Goal: Task Accomplishment & Management: Manage account settings

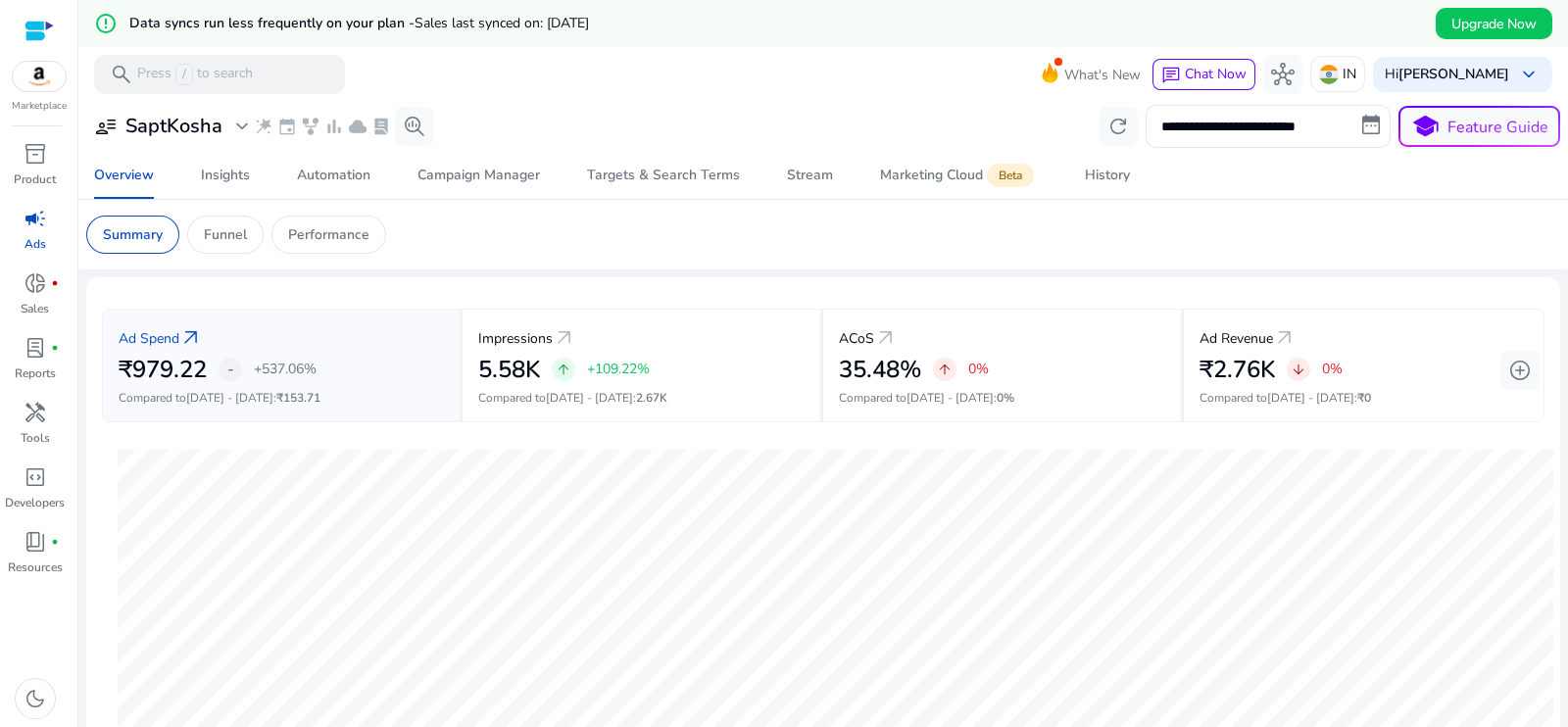
scroll to position [689, 0]
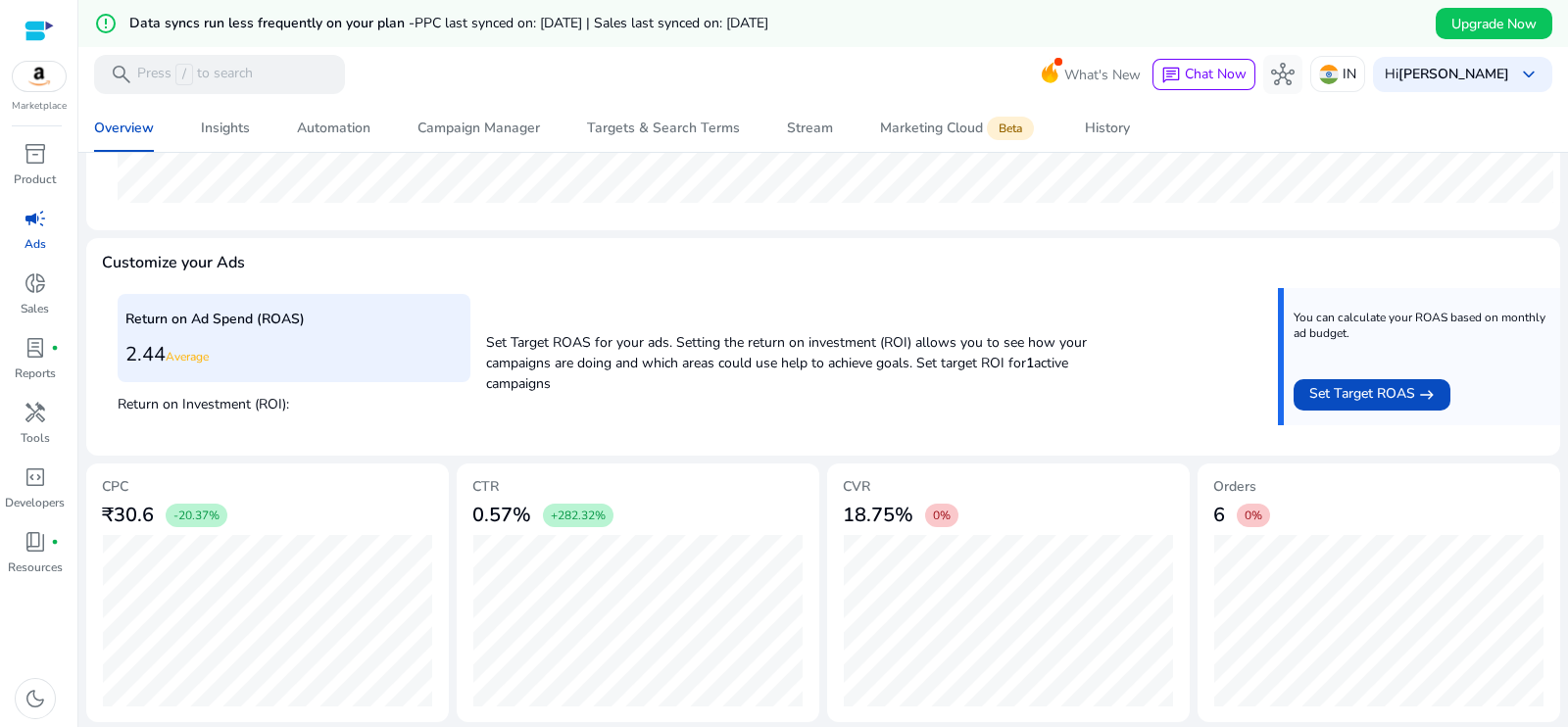
scroll to position [689, 0]
click at [513, 510] on h3 "0.57%" at bounding box center [501, 514] width 59 height 24
click at [925, 528] on div "18.75% 0%" at bounding box center [1008, 514] width 331 height 40
click at [1262, 518] on span "0%" at bounding box center [1253, 514] width 34 height 24
click at [1254, 518] on span "0%" at bounding box center [1253, 514] width 18 height 16
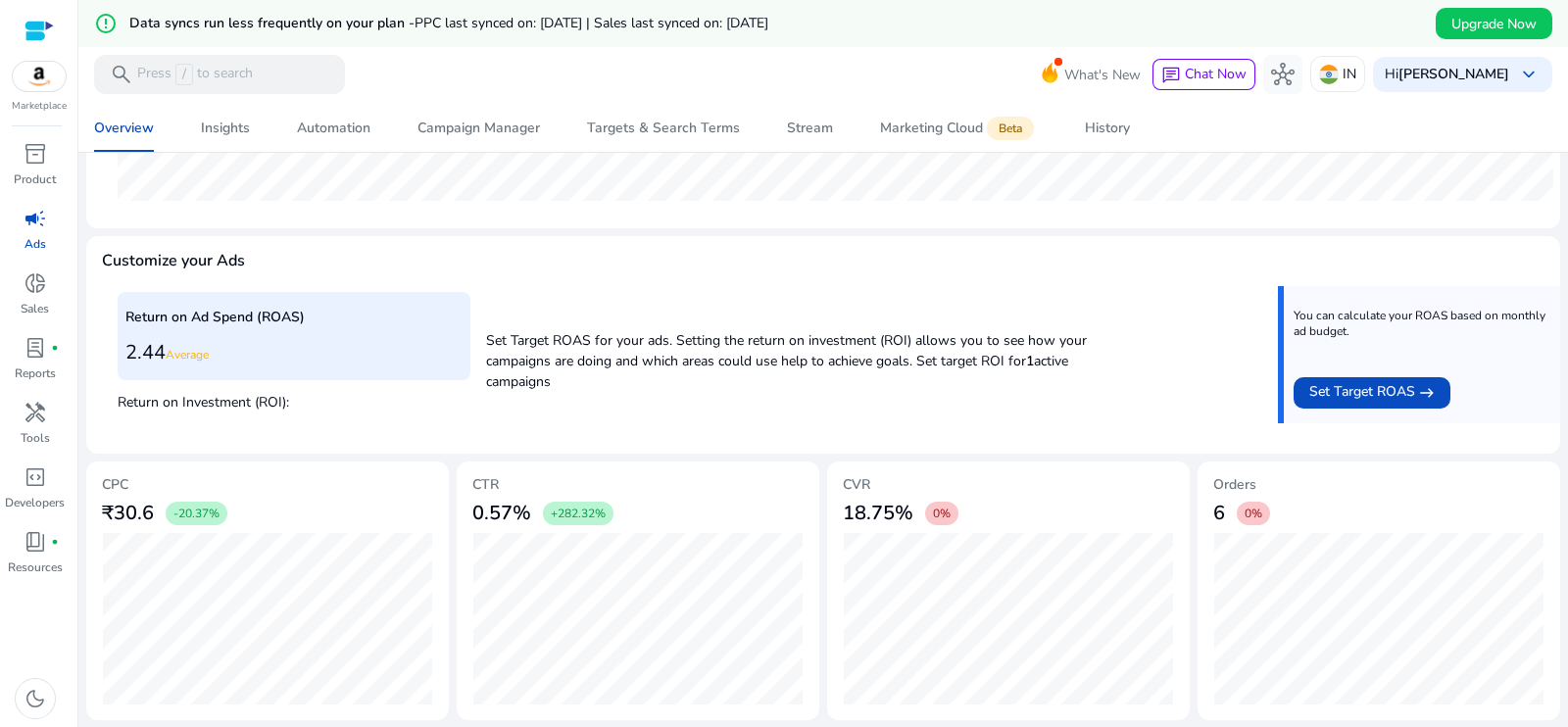
click at [1219, 520] on h3 "6" at bounding box center [1220, 514] width 12 height 24
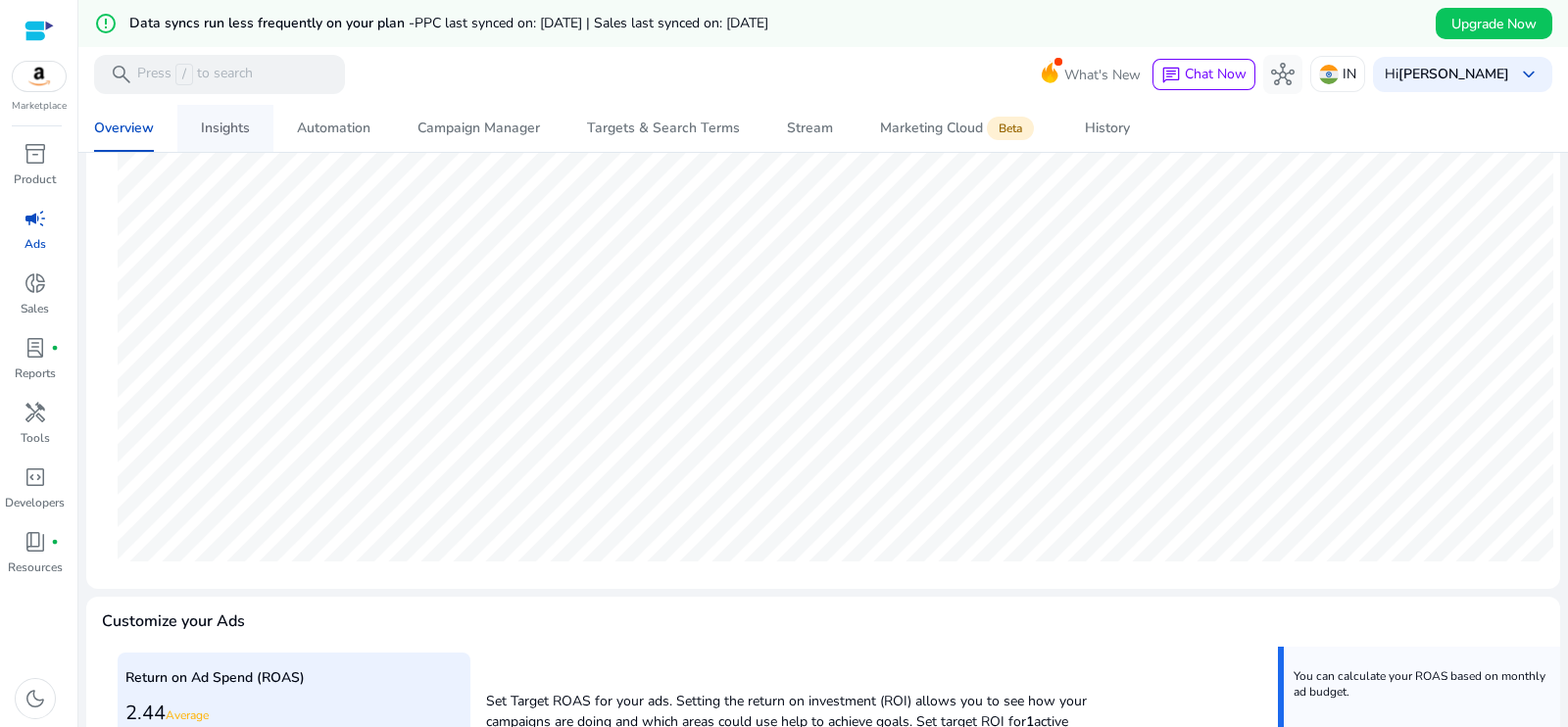
scroll to position [0, 0]
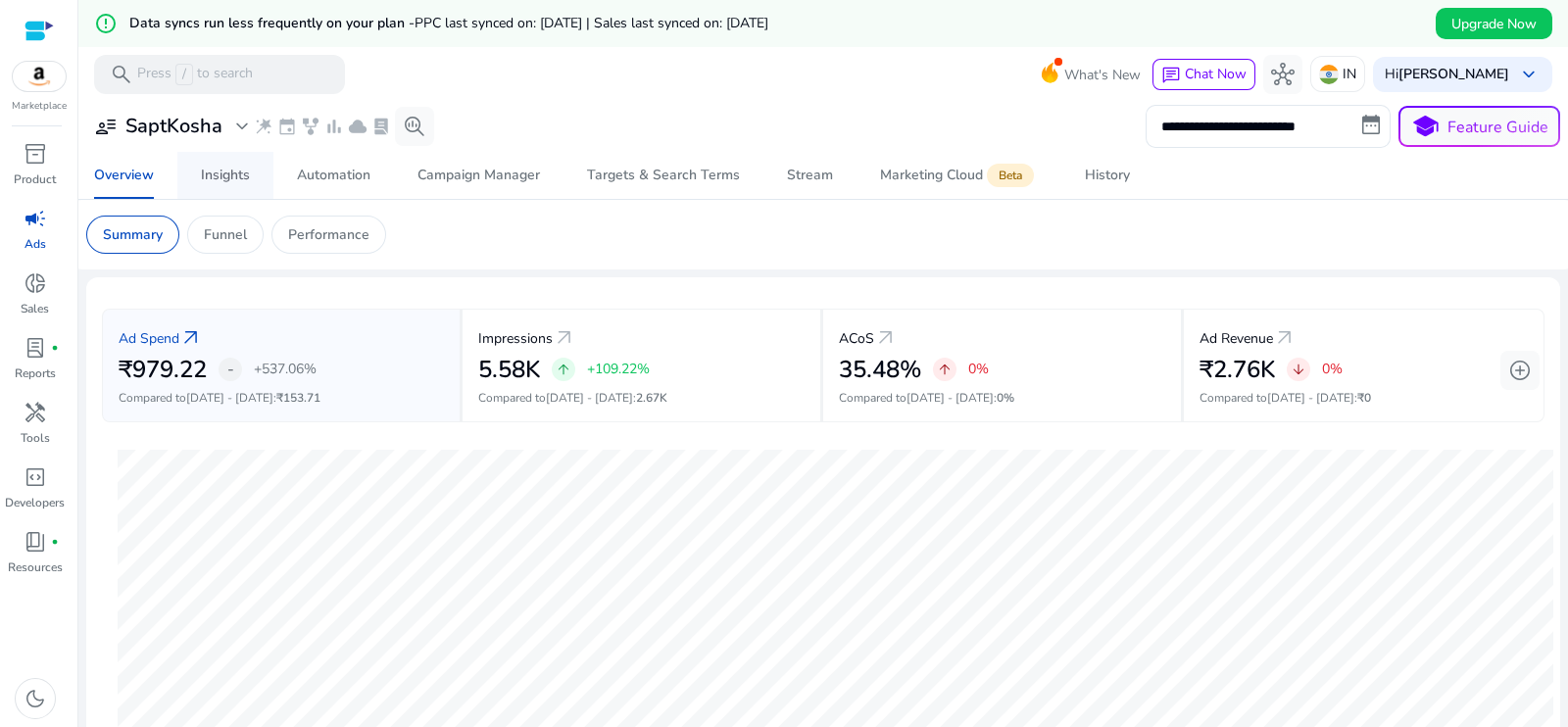
click at [228, 169] on div "Insights" at bounding box center [224, 176] width 49 height 14
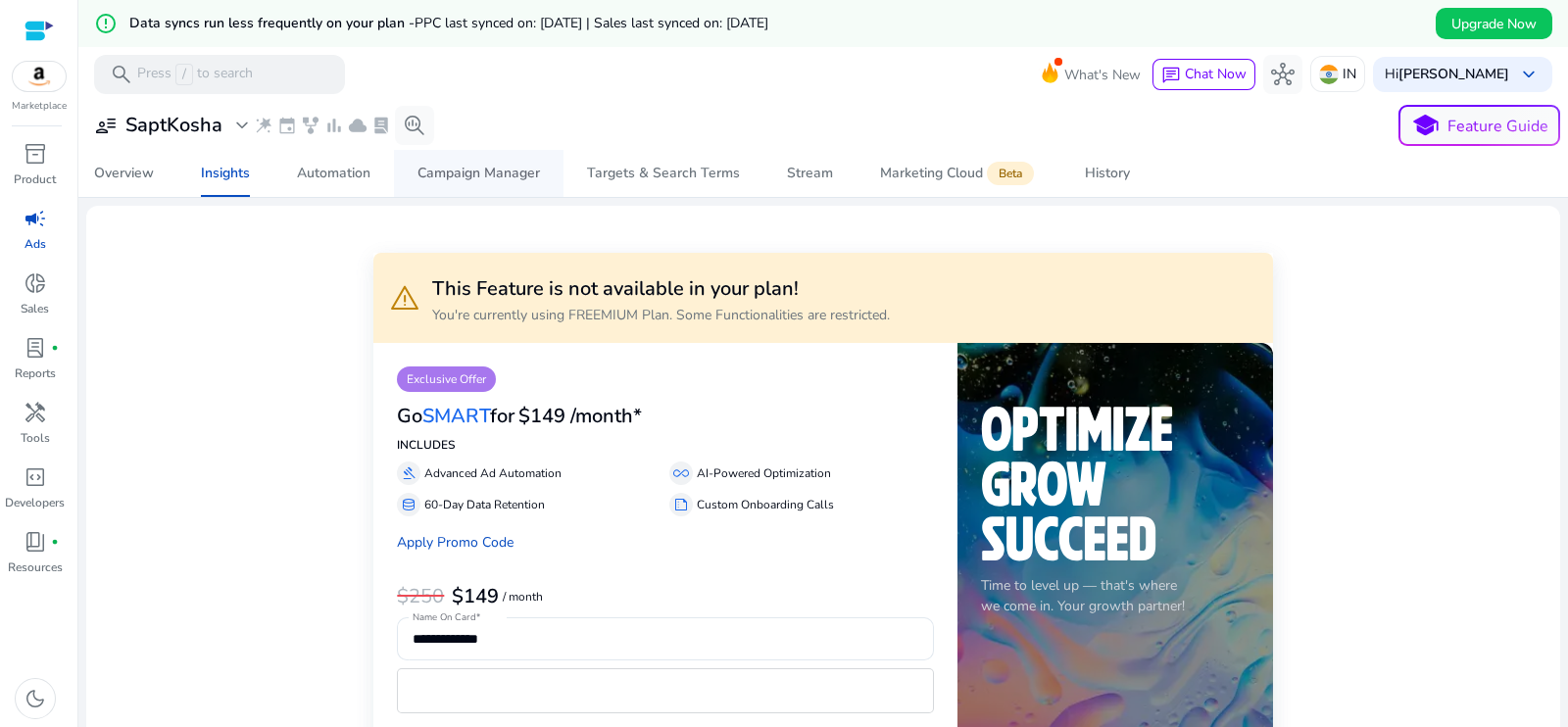
click at [514, 169] on div "Campaign Manager" at bounding box center [478, 174] width 122 height 14
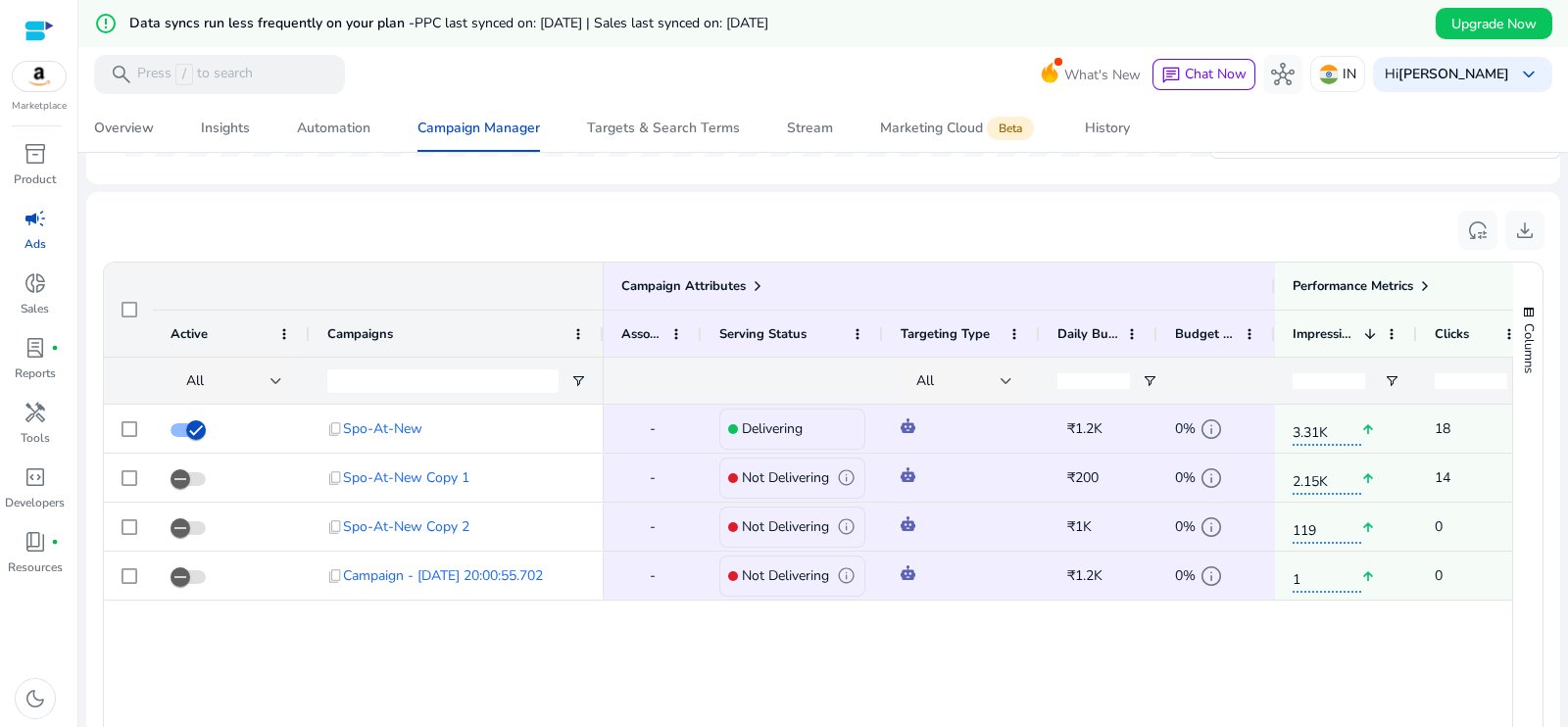
scroll to position [1247, 0]
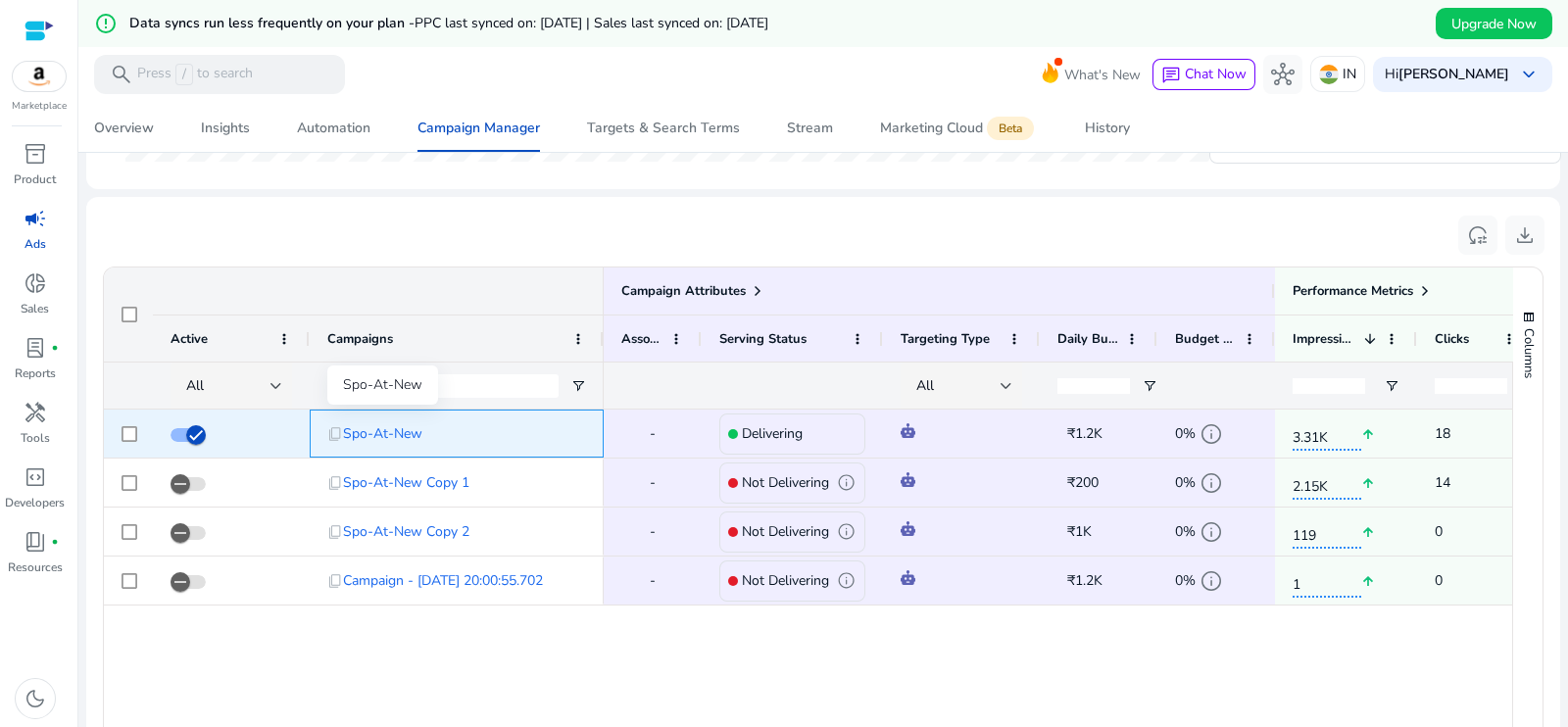
click at [357, 436] on span "Spo-At-New" at bounding box center [383, 433] width 79 height 40
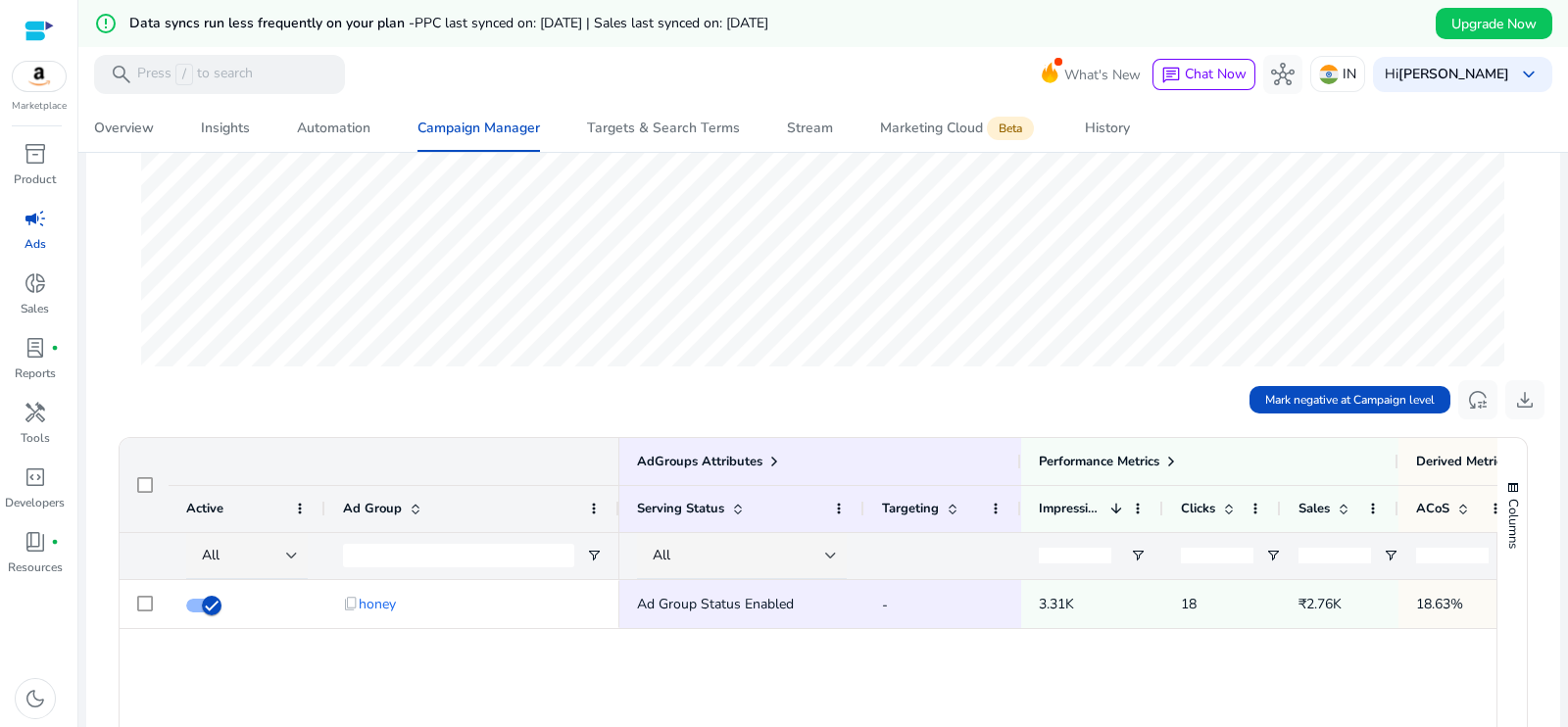
scroll to position [463, 0]
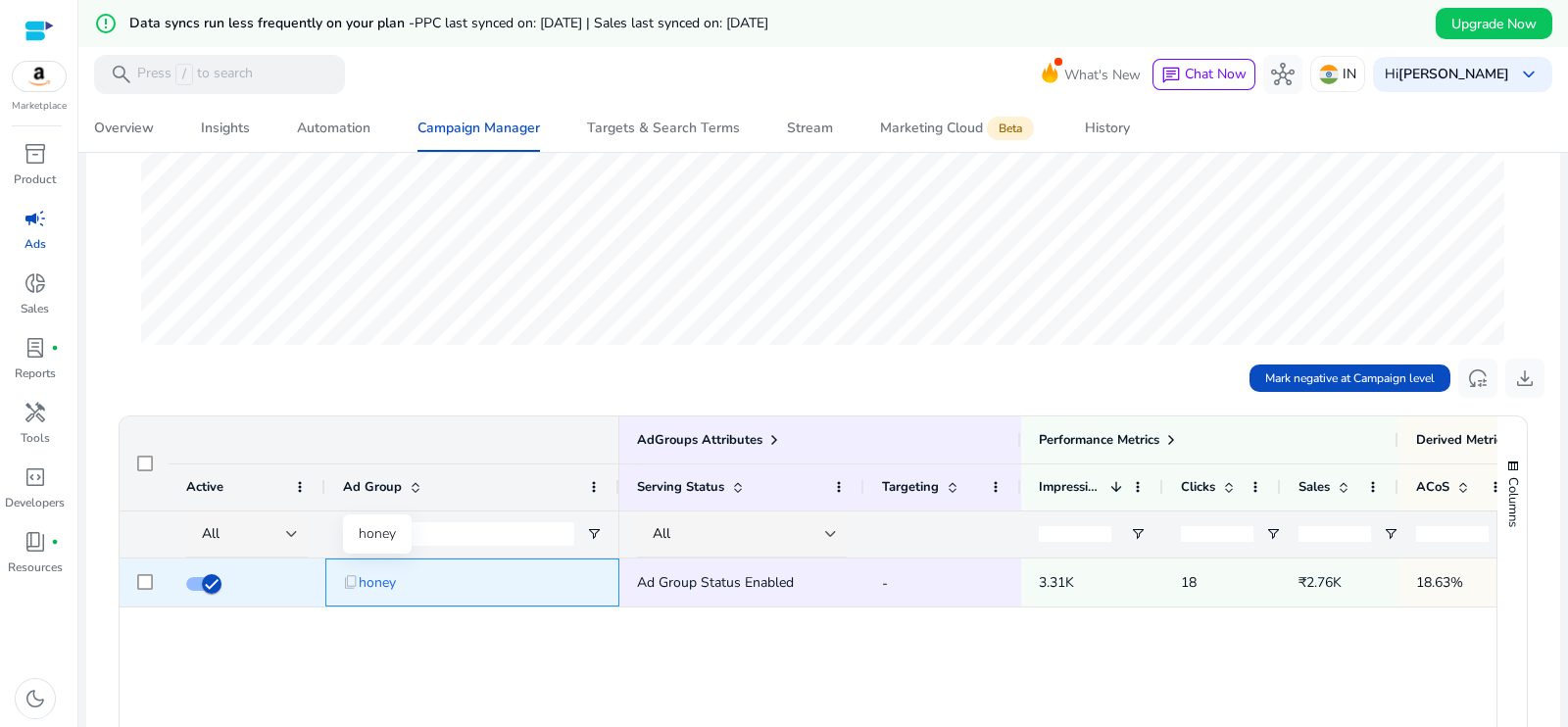
click at [377, 582] on span "honey" at bounding box center [377, 582] width 38 height 40
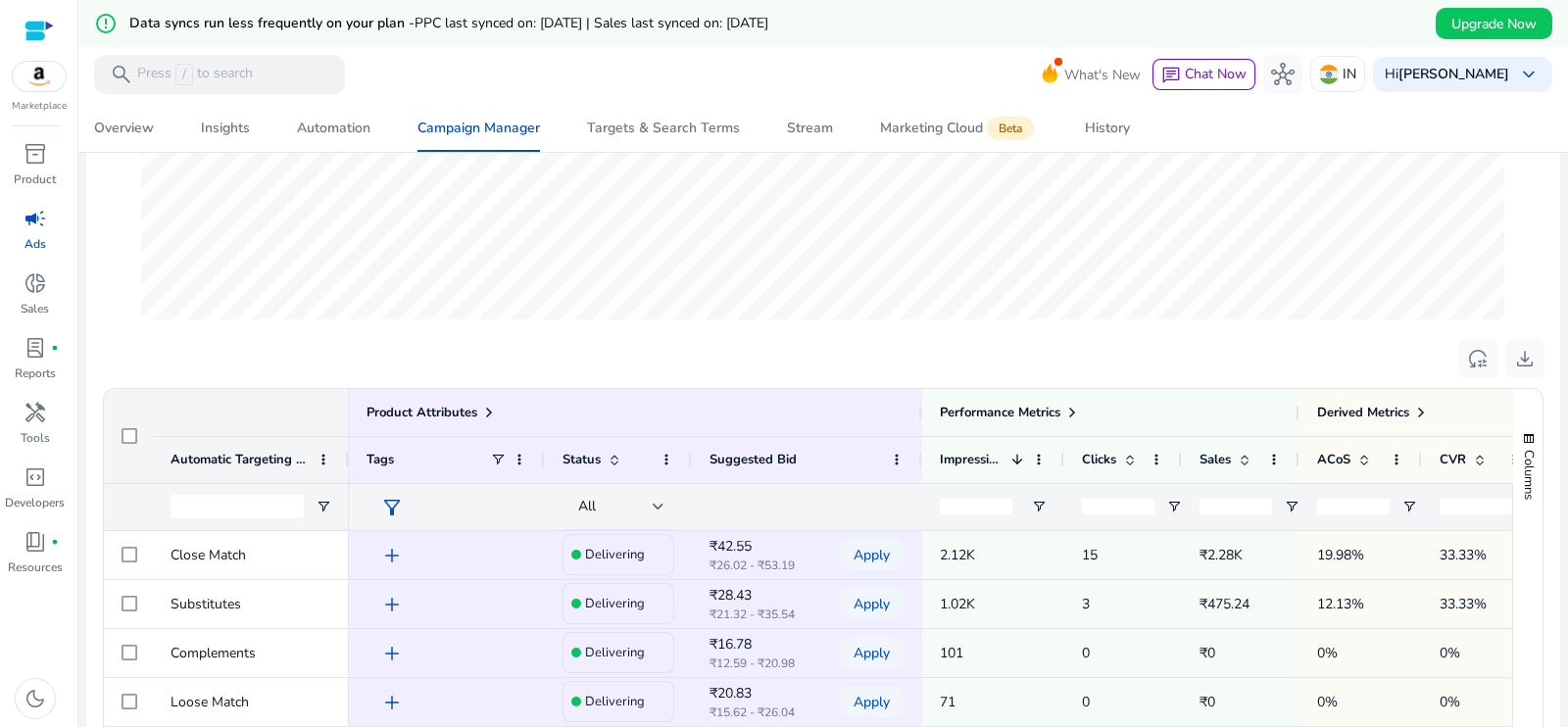
scroll to position [474, 0]
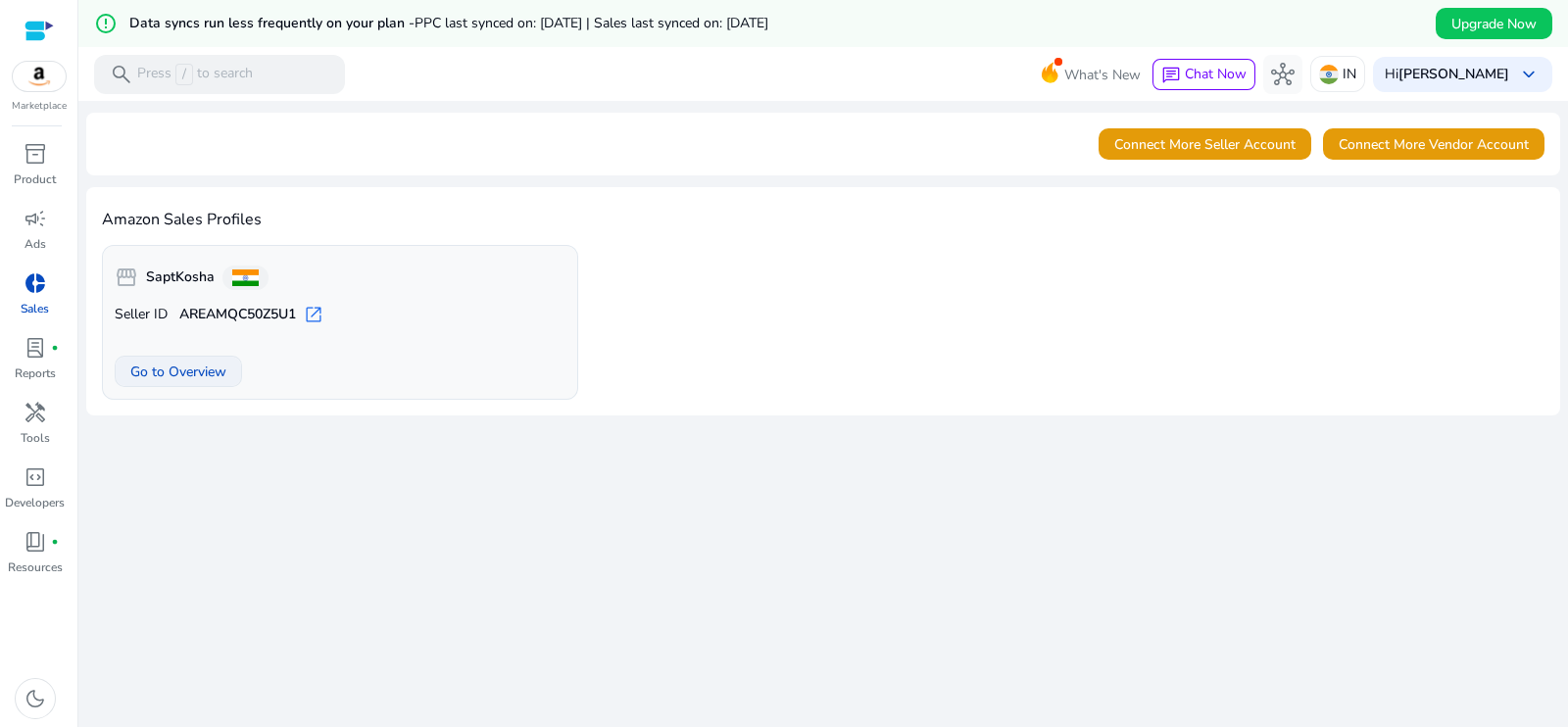
click at [192, 371] on span "Go to Overview" at bounding box center [178, 371] width 96 height 21
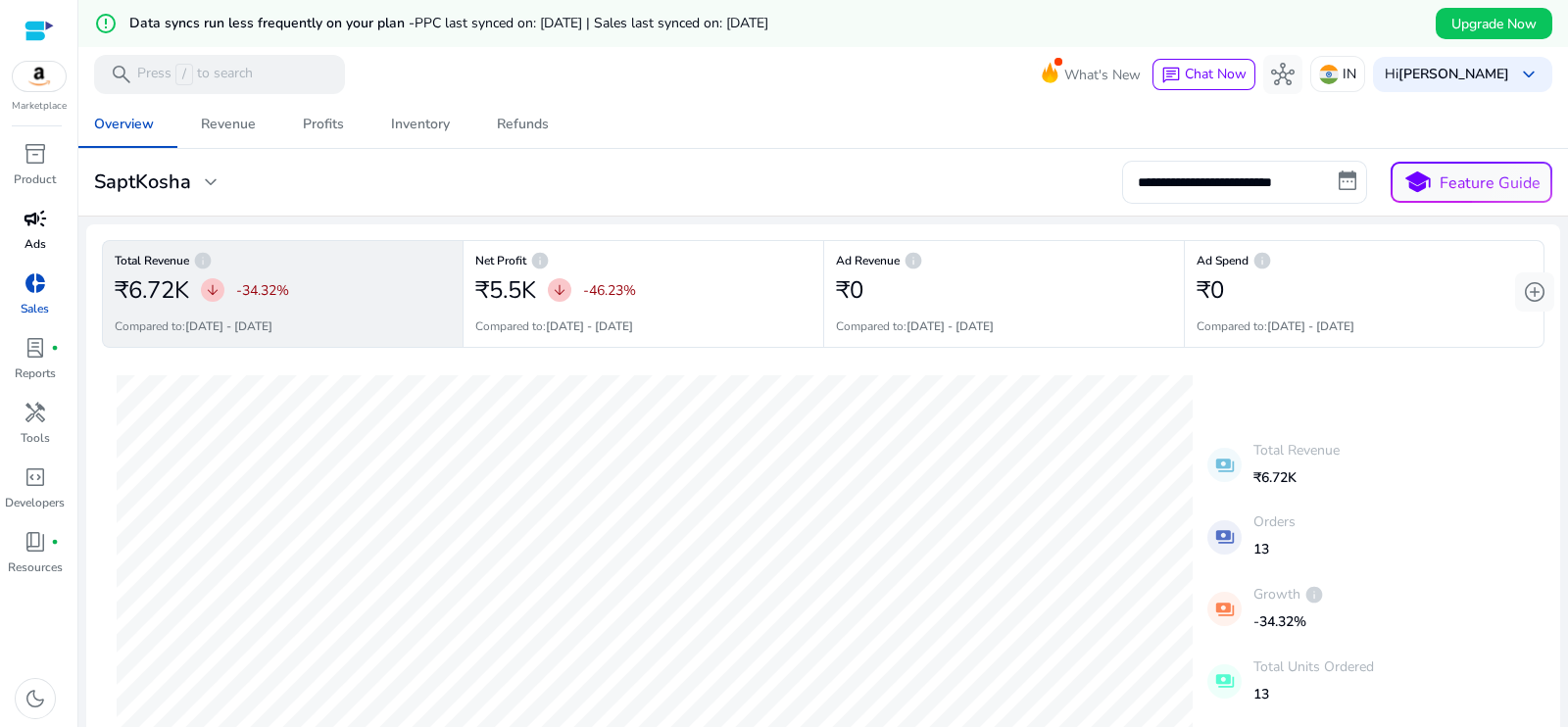
click at [31, 222] on span "campaign" at bounding box center [36, 218] width 24 height 24
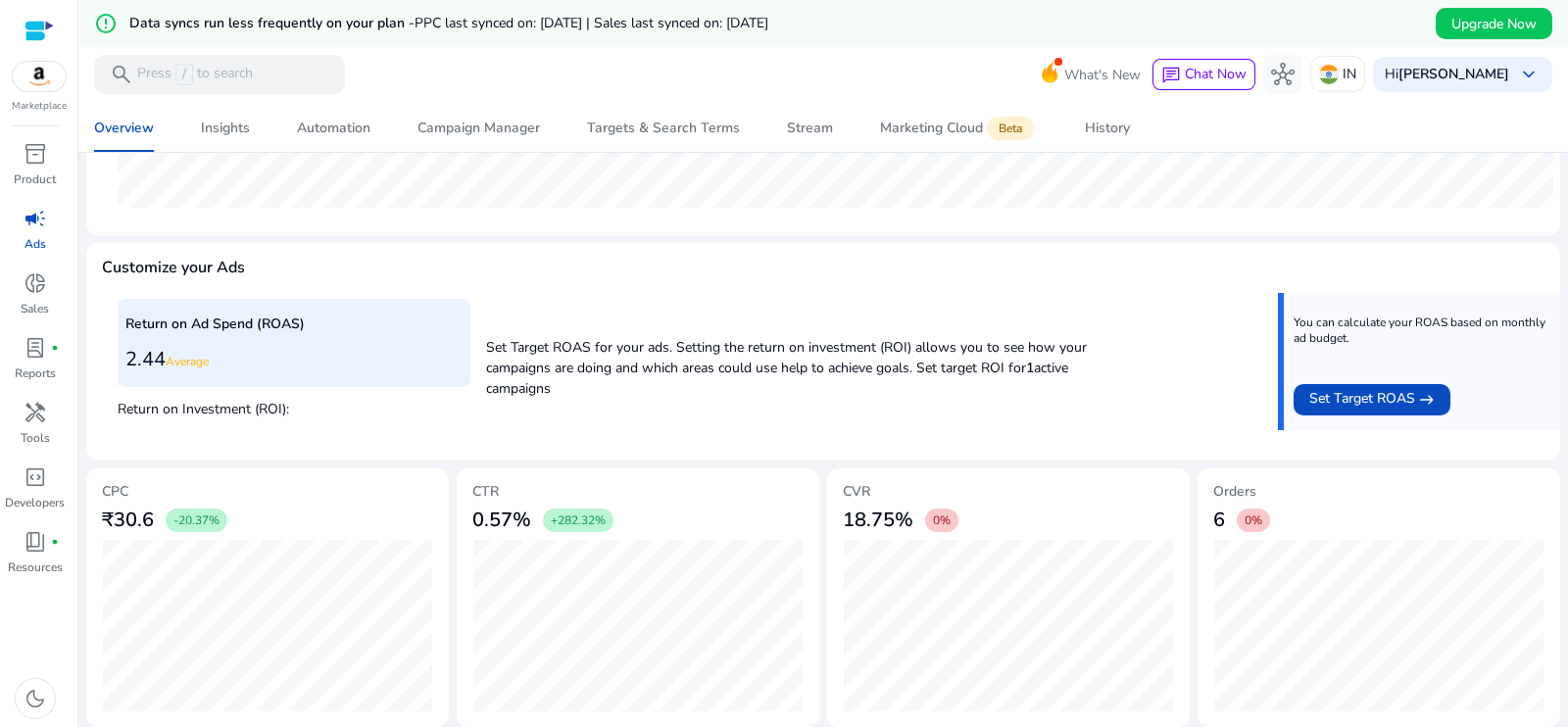
scroll to position [689, 0]
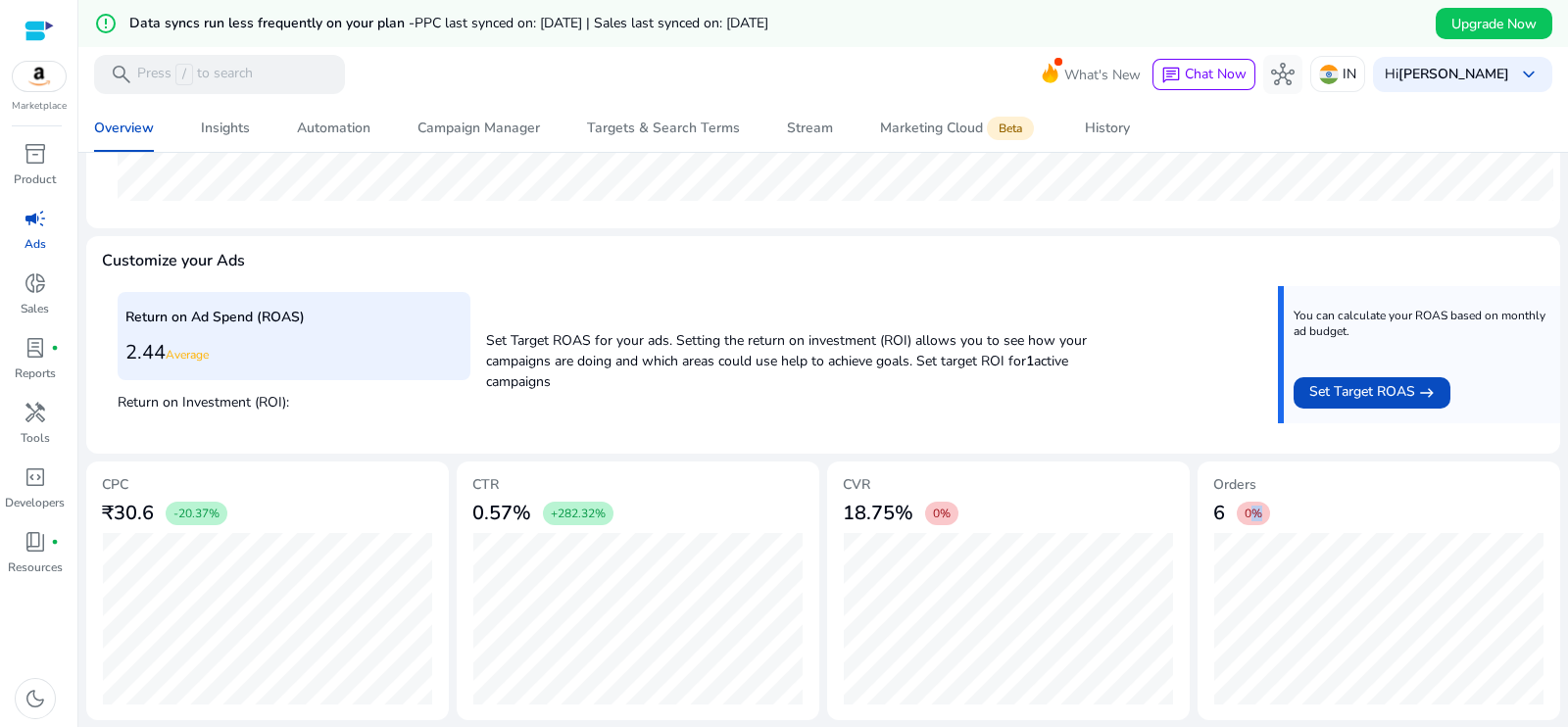
click at [1252, 516] on span "0%" at bounding box center [1253, 514] width 18 height 16
click at [1322, 388] on span "Set Target ROAS" at bounding box center [1362, 393] width 106 height 24
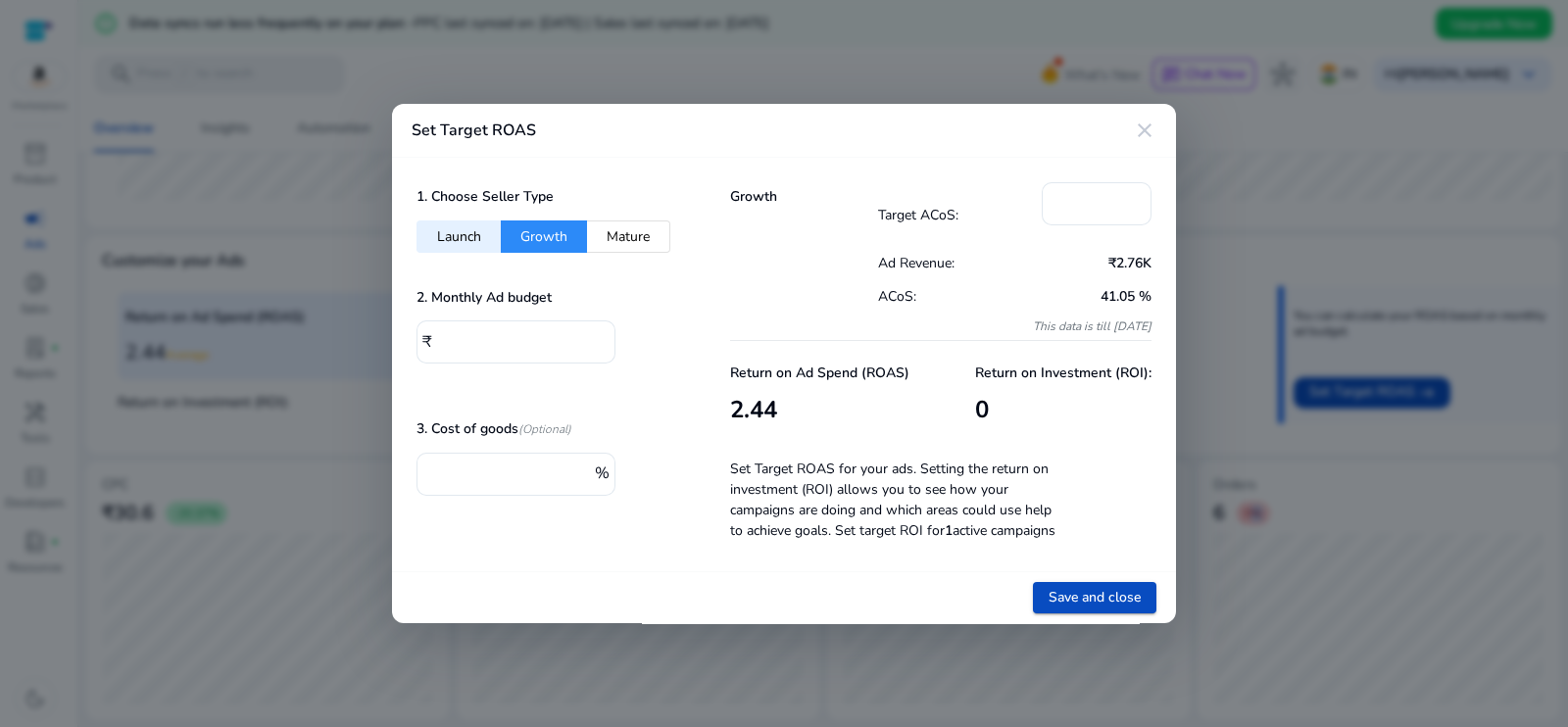
click at [1134, 124] on mat-icon "close" at bounding box center [1145, 131] width 24 height 24
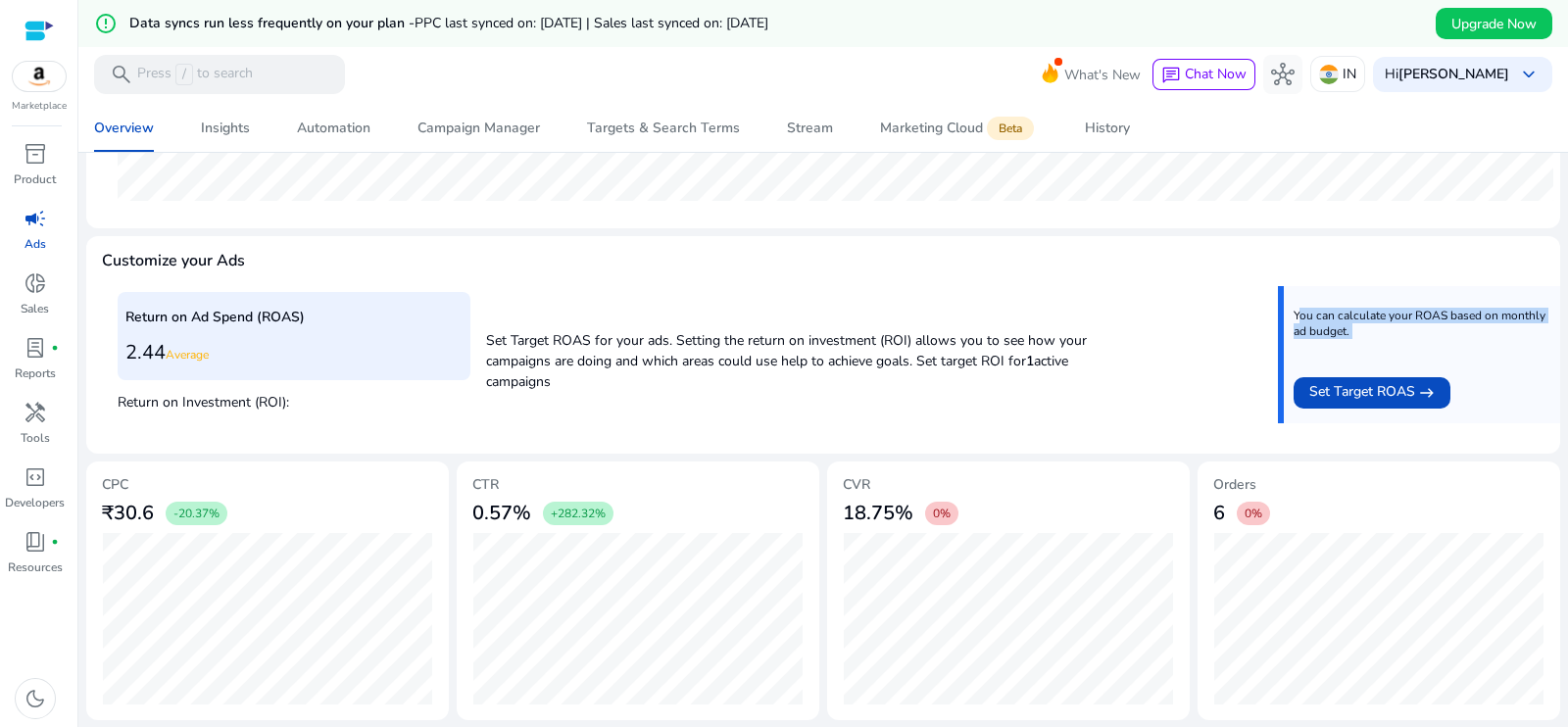
drag, startPoint x: 1275, startPoint y: 317, endPoint x: 1281, endPoint y: 405, distance: 88.2
click at [1281, 405] on div "You can calculate your ROAS based on monthly ad budget. Set Target ROAS east" at bounding box center [1419, 354] width 282 height 137
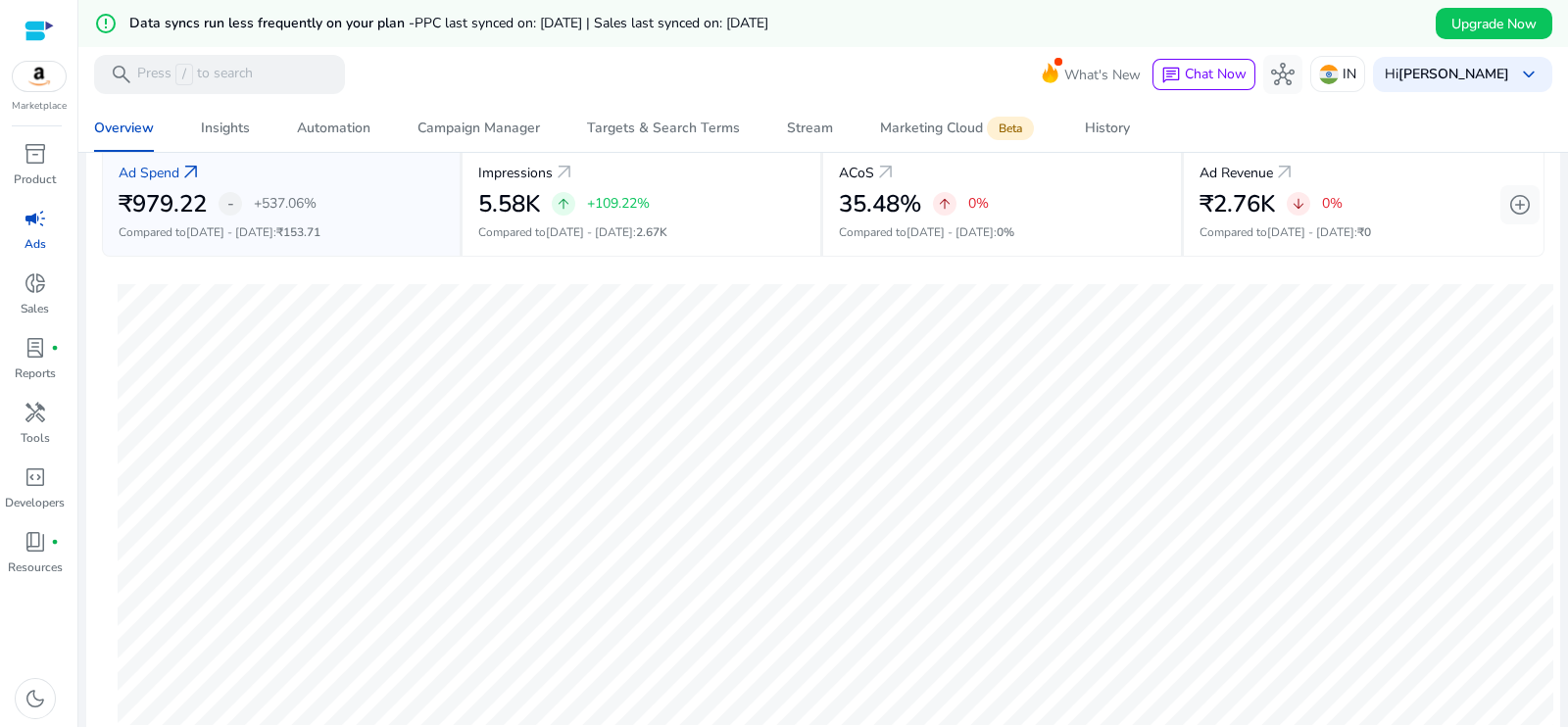
scroll to position [71, 0]
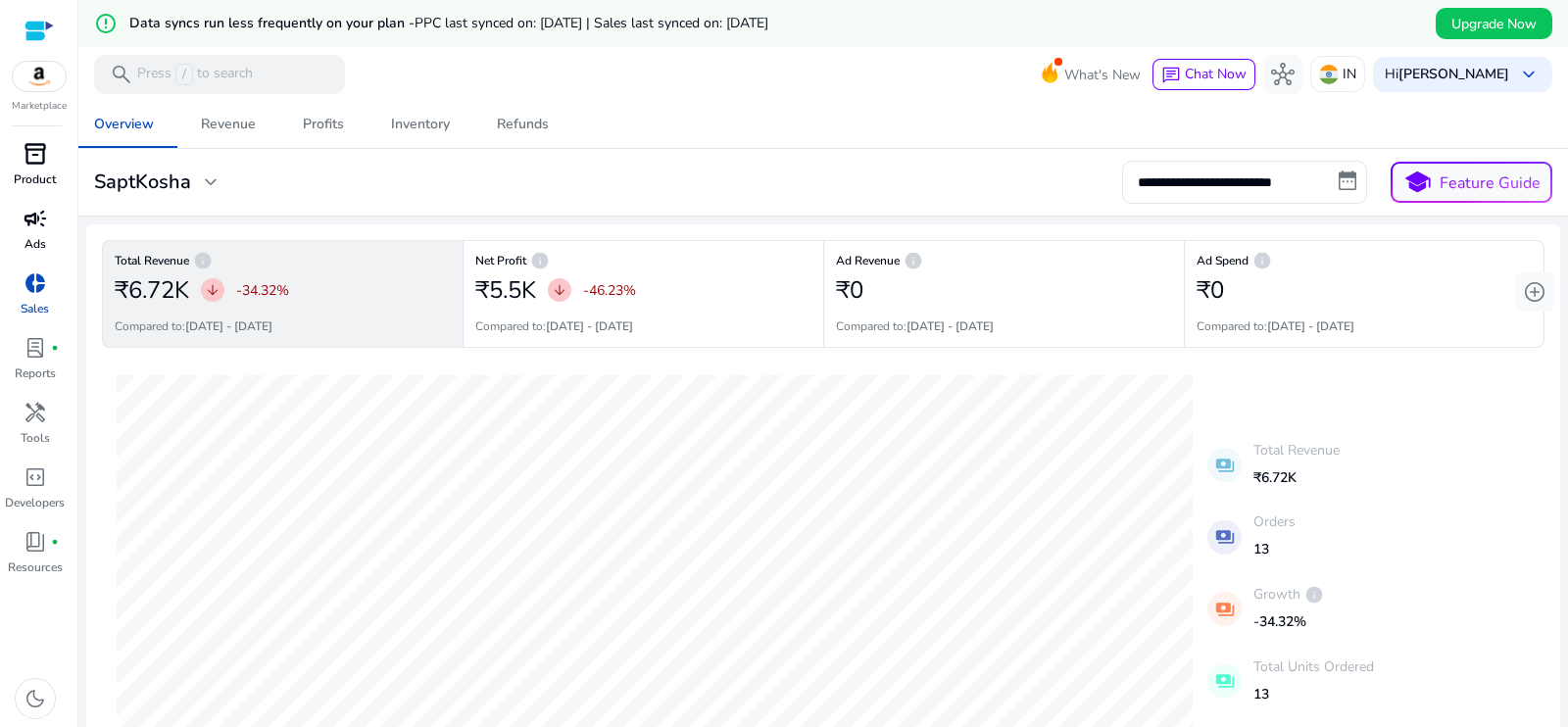
click at [29, 175] on p "Product" at bounding box center [35, 180] width 42 height 18
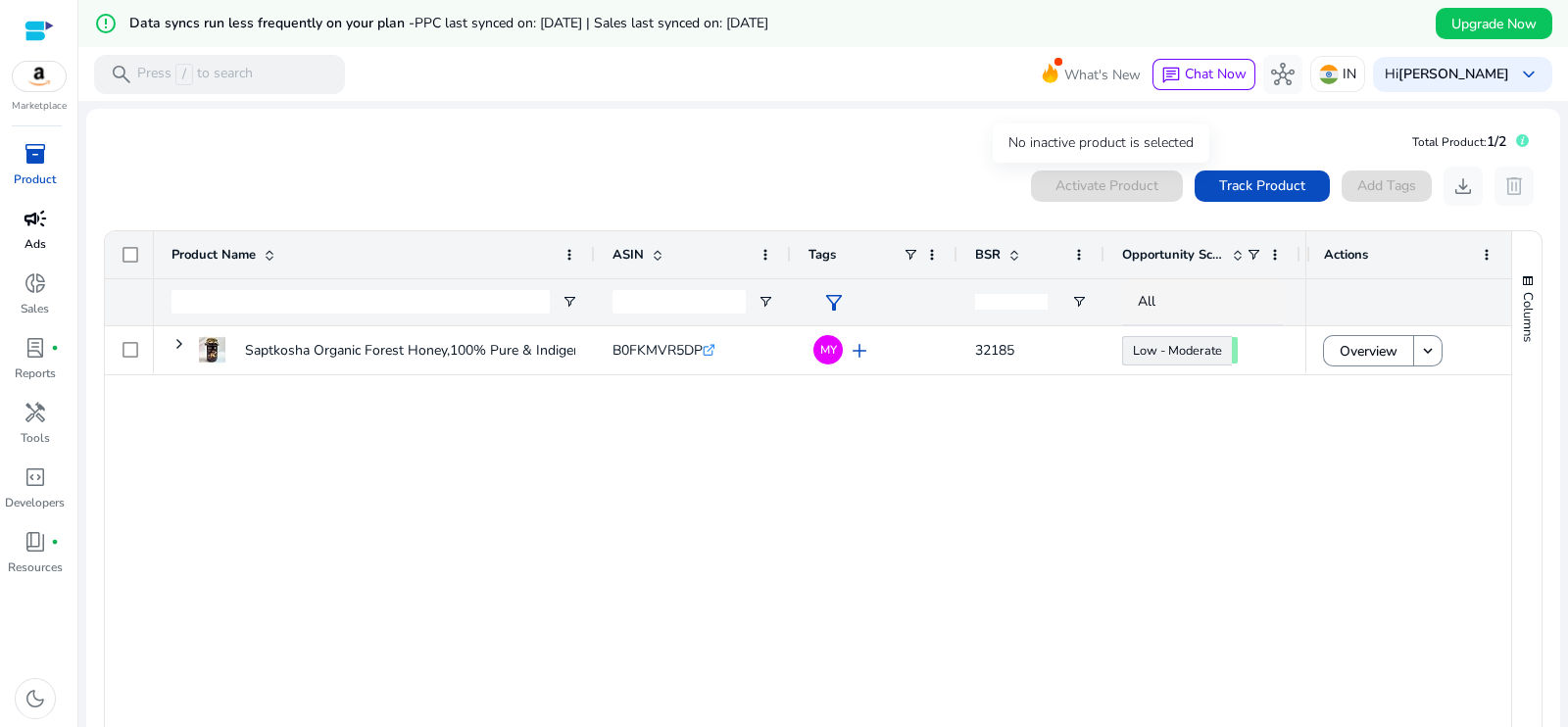
click at [1084, 189] on div "Activate Product" at bounding box center [1107, 186] width 152 height 32
click at [30, 301] on p "Sales" at bounding box center [35, 308] width 29 height 18
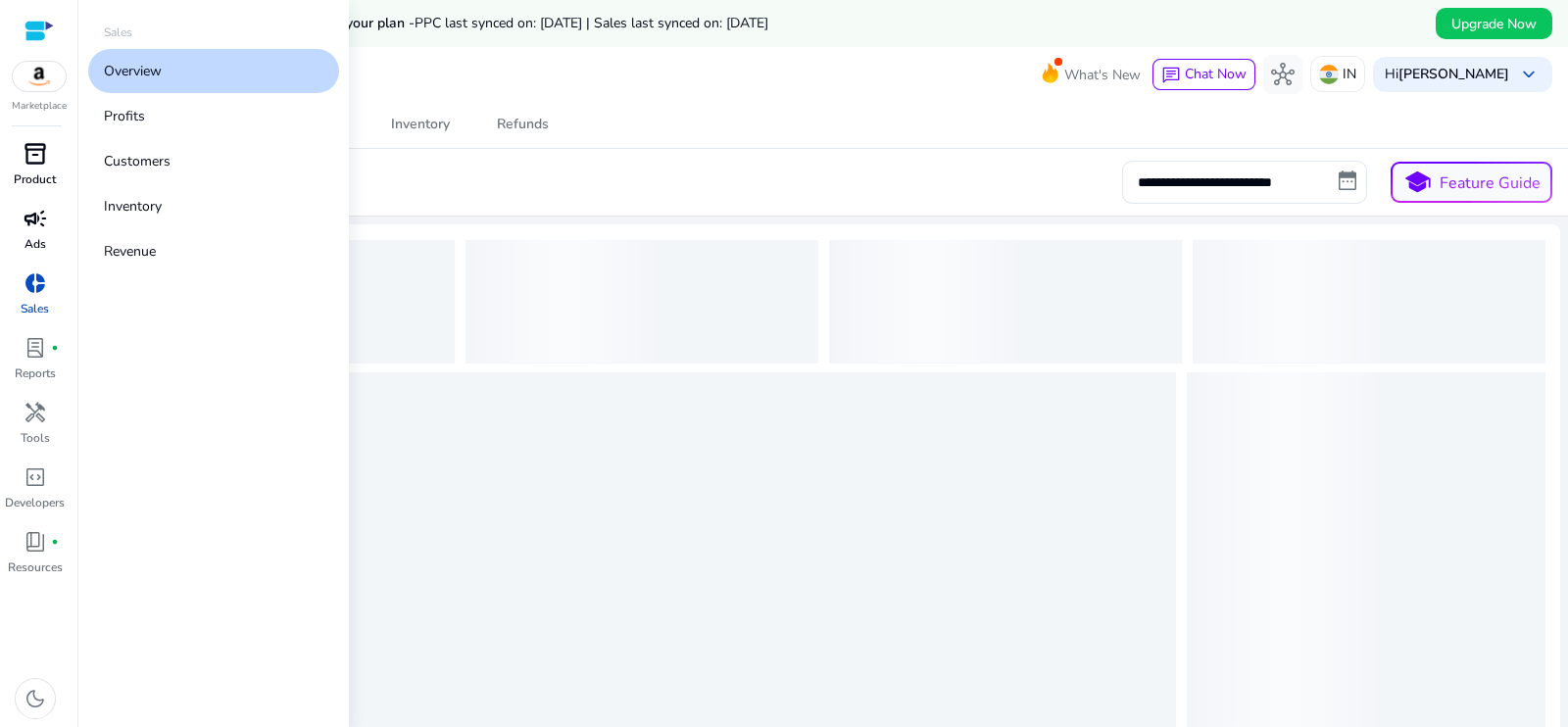
click at [22, 183] on p "Product" at bounding box center [35, 180] width 42 height 18
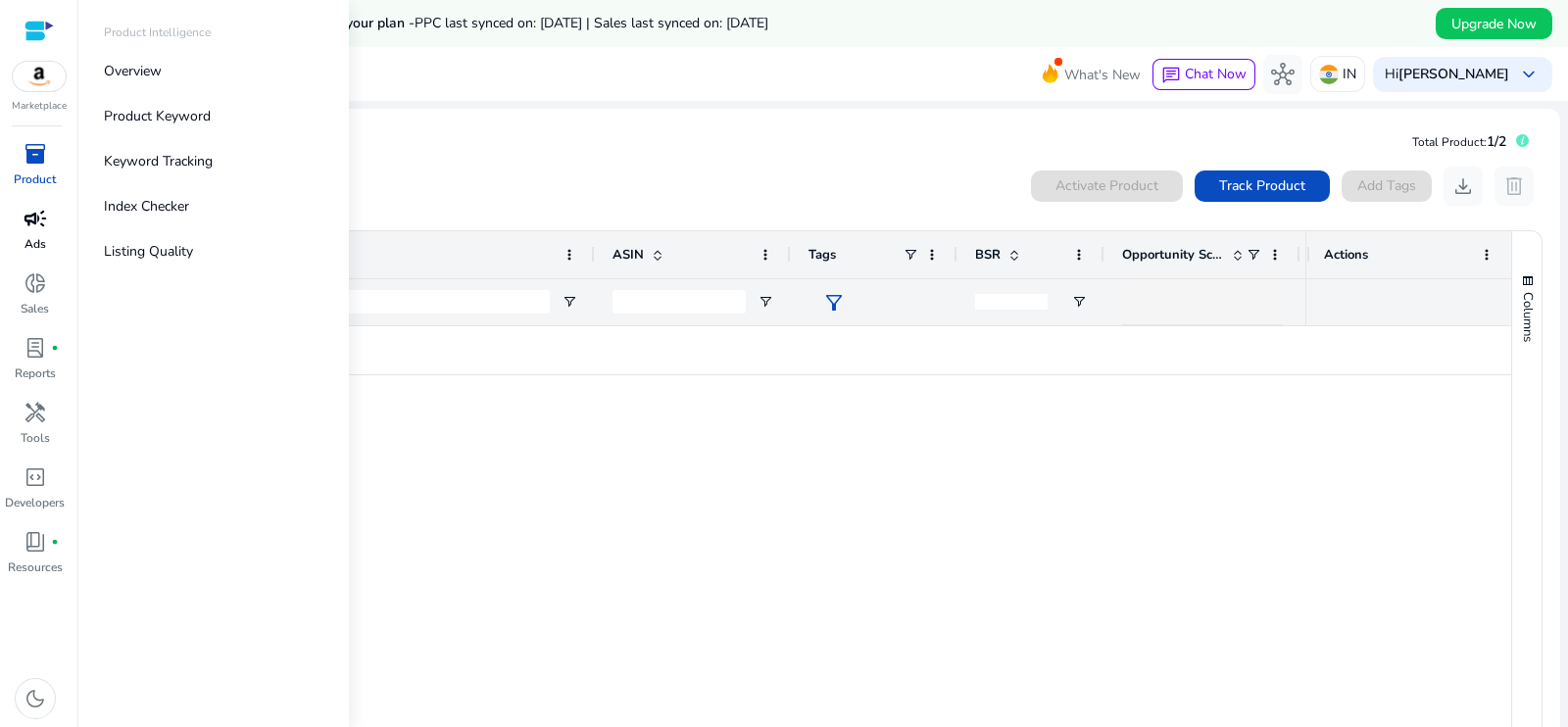
click at [24, 166] on span "inventory_2" at bounding box center [36, 154] width 24 height 24
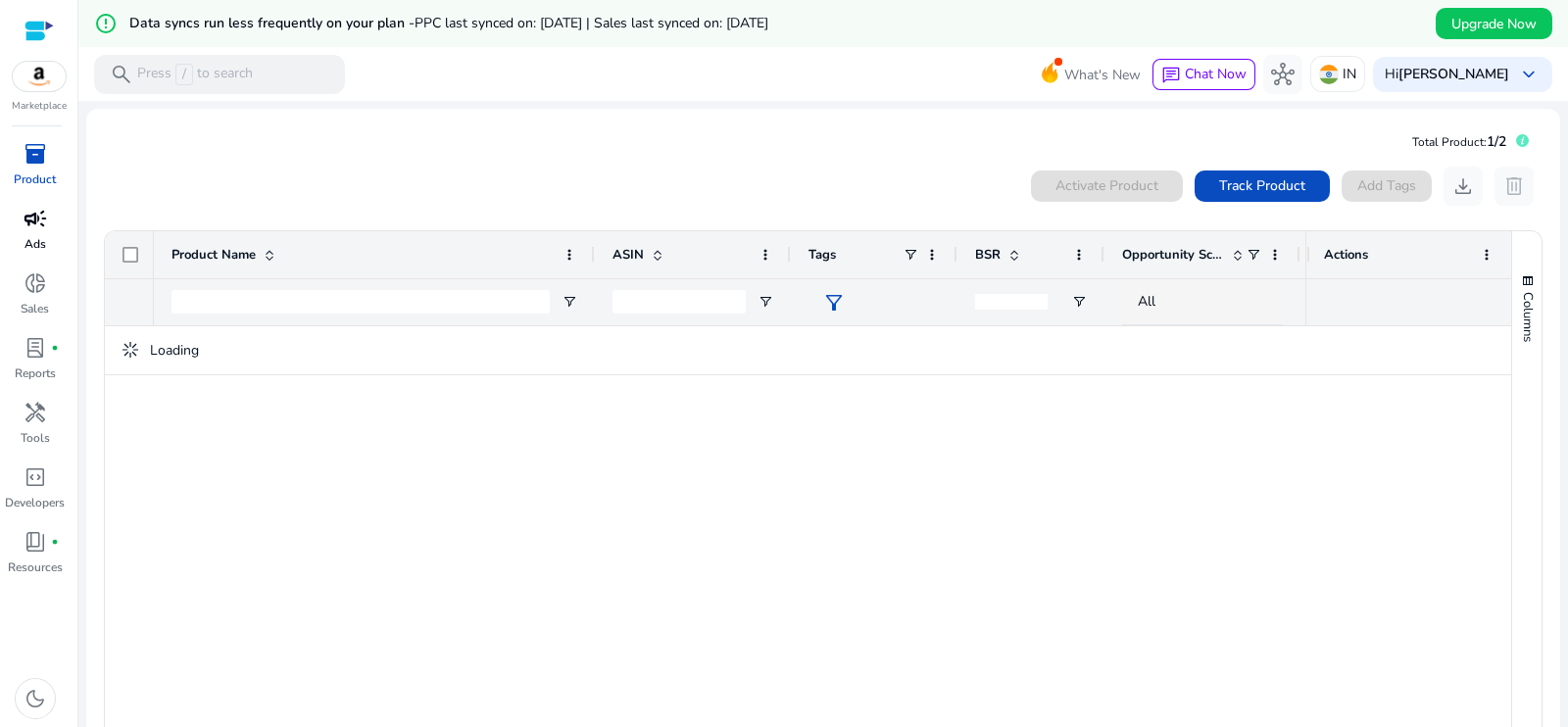
click at [1027, 448] on div at bounding box center [729, 531] width 1151 height 410
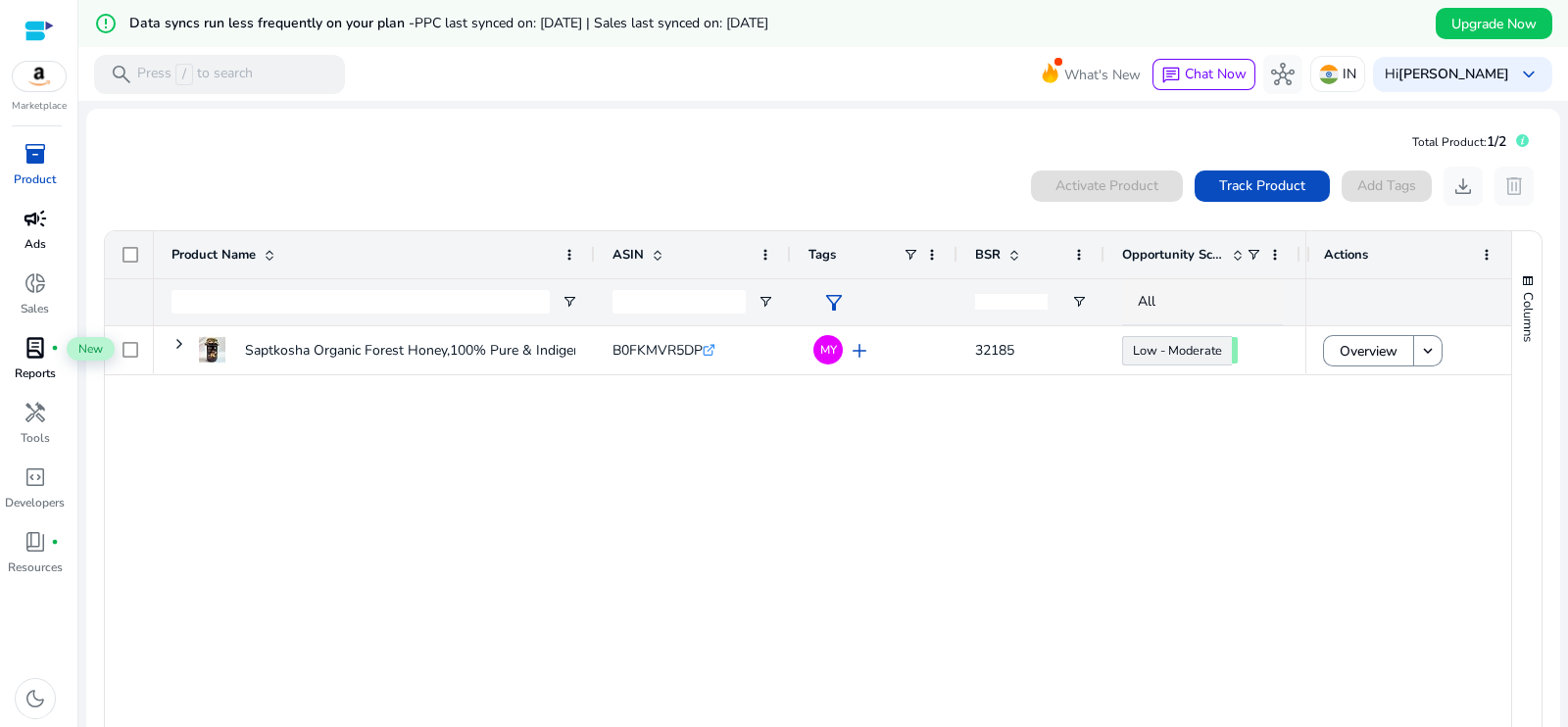
click at [39, 355] on span "lab_profile" at bounding box center [36, 348] width 24 height 24
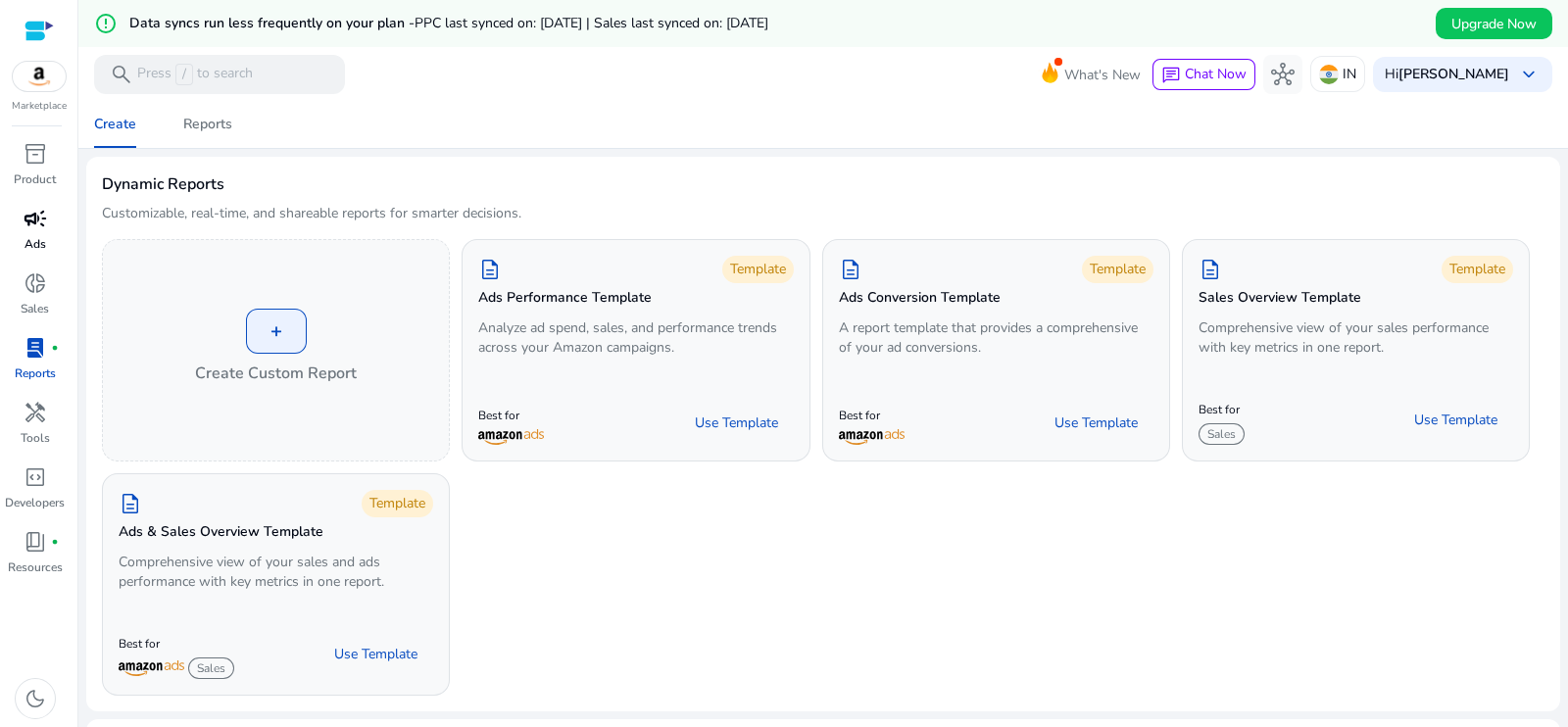
click at [930, 633] on div "+ Create Custom Report description Template Ads Performance Template Analyze ad…" at bounding box center [824, 467] width 1443 height 456
click at [35, 272] on span "donut_small" at bounding box center [36, 284] width 24 height 24
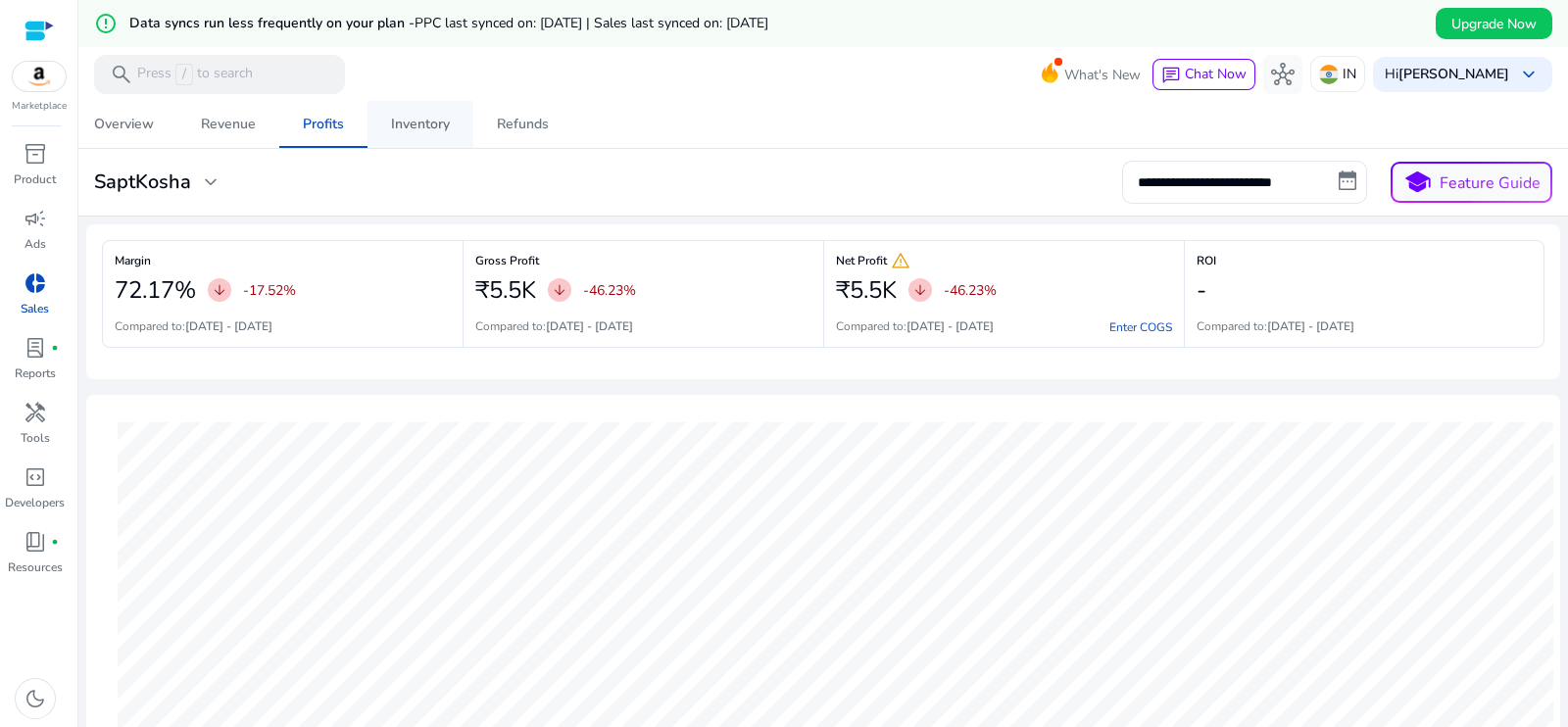
click at [443, 123] on div "Inventory" at bounding box center [420, 125] width 59 height 14
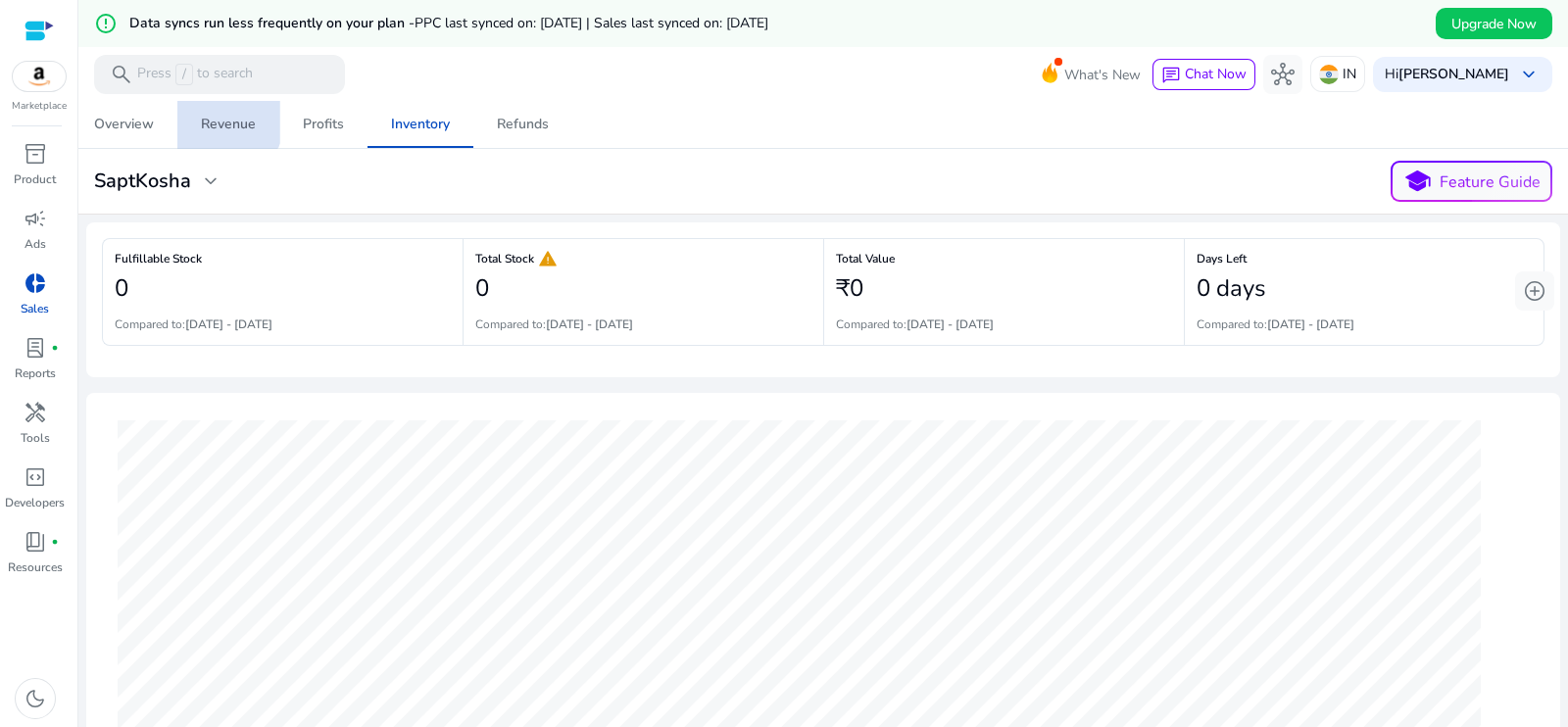
click at [224, 119] on div "Revenue" at bounding box center [227, 125] width 55 height 14
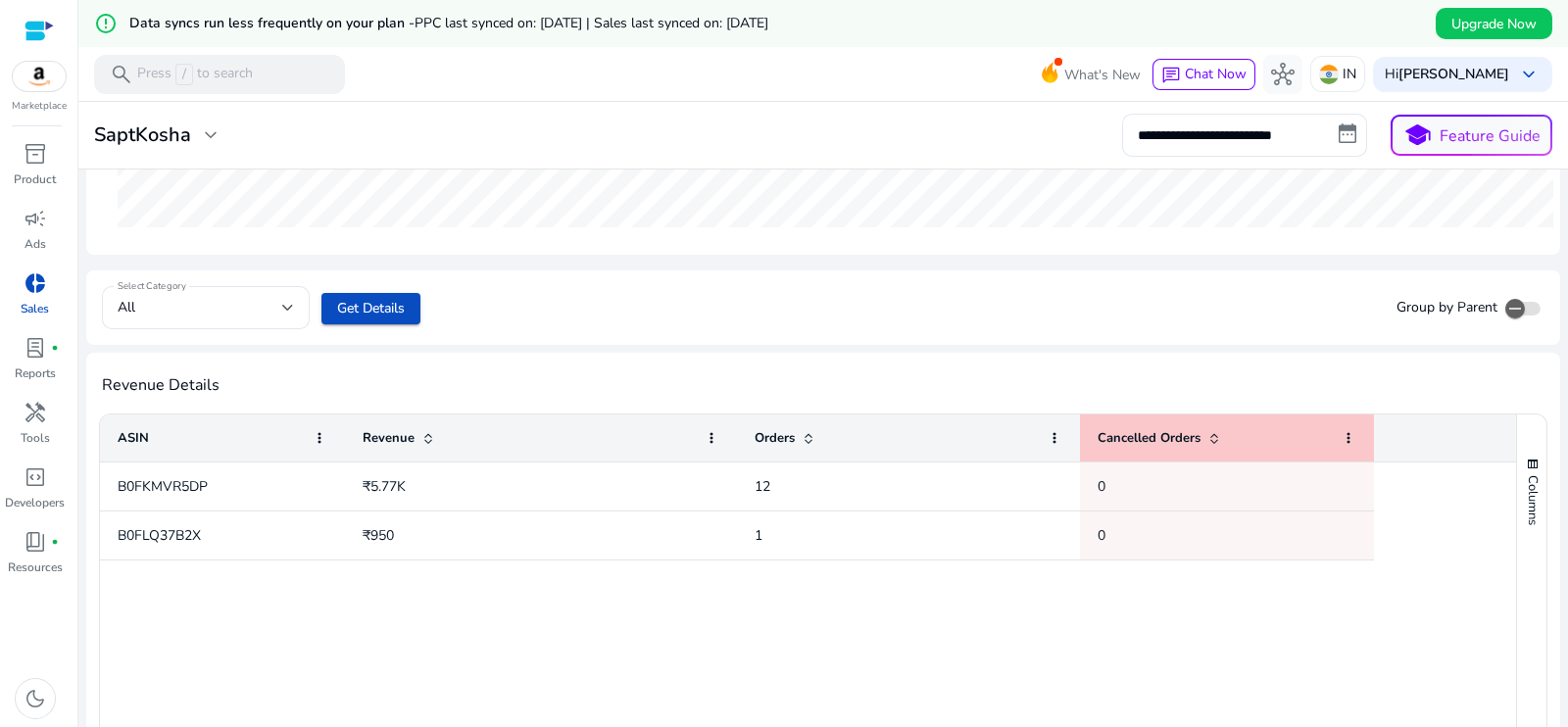
scroll to position [596, 0]
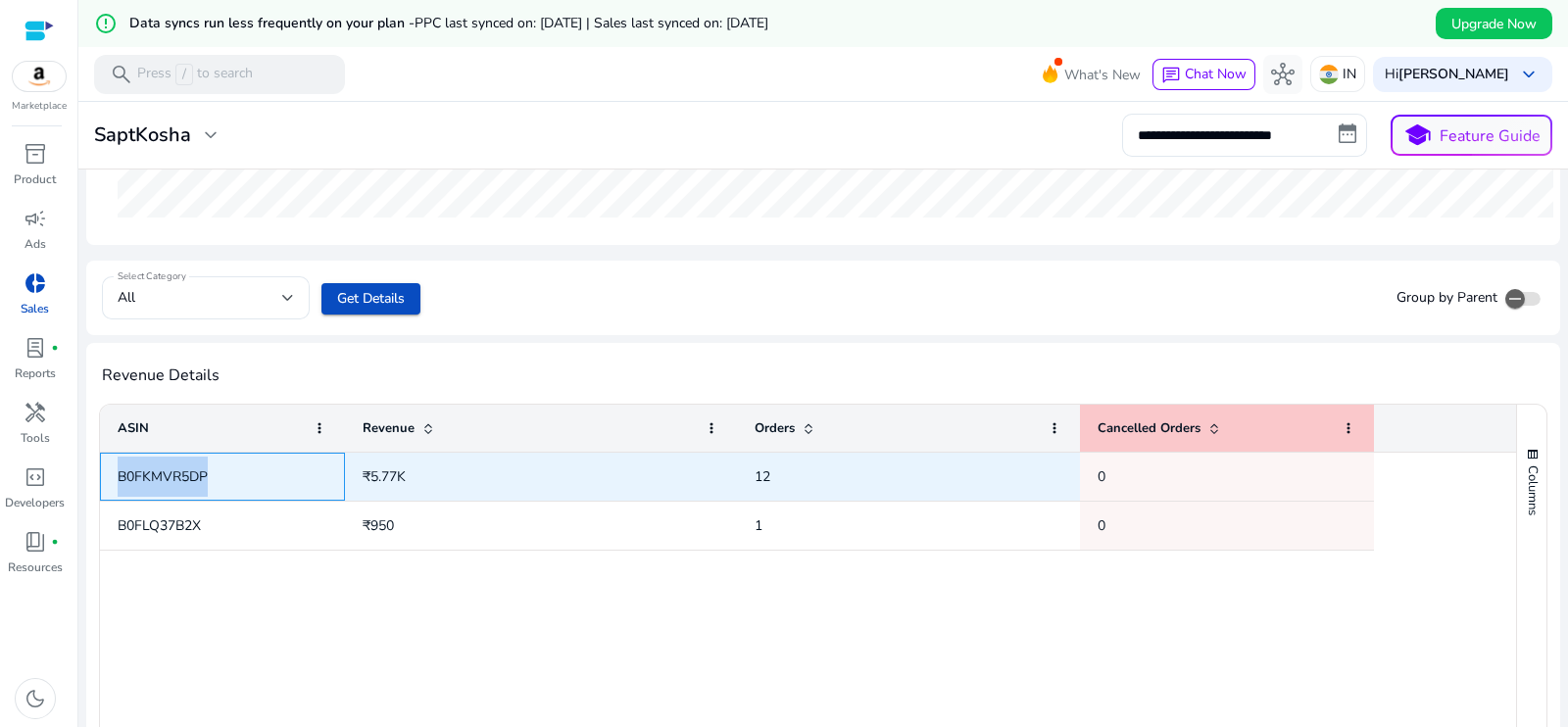
drag, startPoint x: 220, startPoint y: 470, endPoint x: 109, endPoint y: 465, distance: 111.1
click at [109, 465] on div "B0FKMVR5DP" at bounding box center [222, 476] width 245 height 48
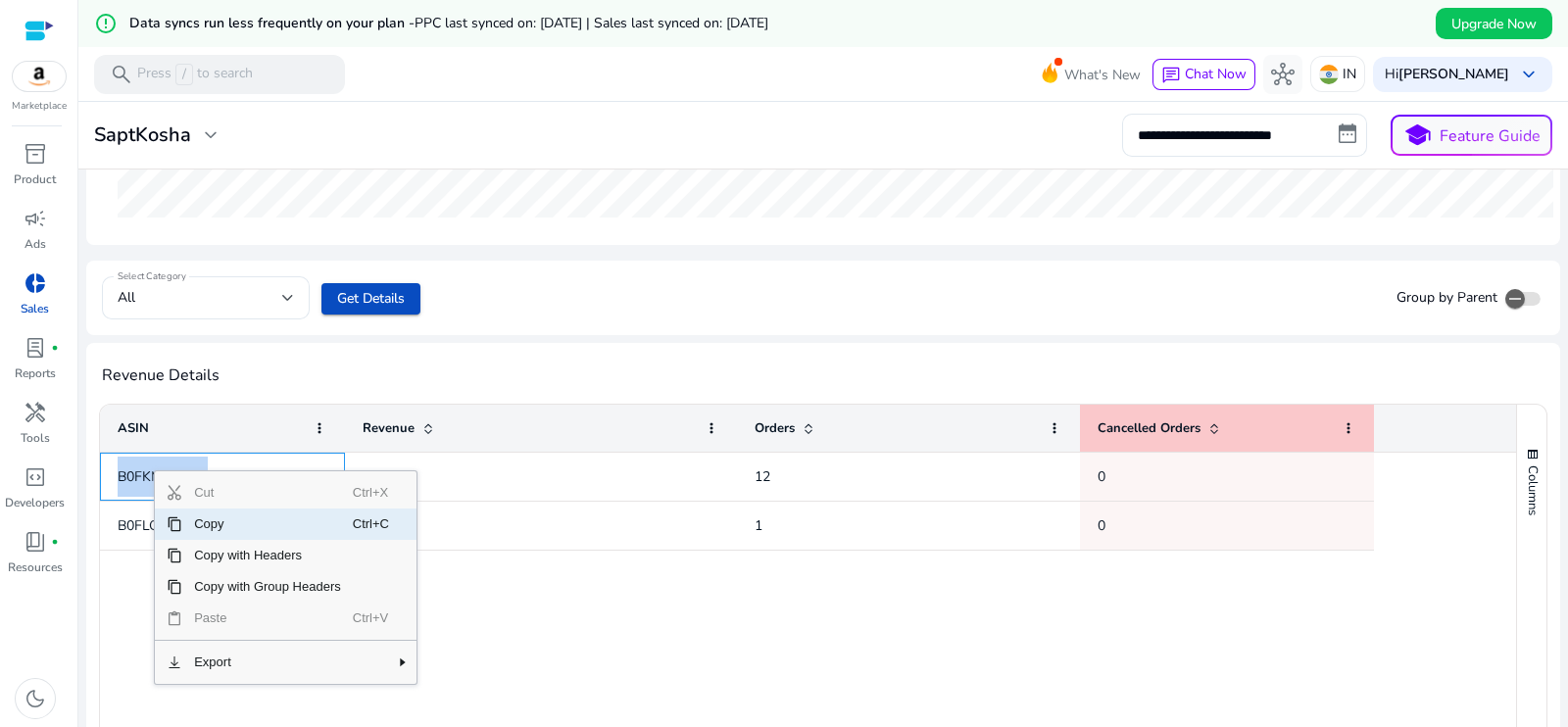
click at [213, 522] on span "Copy" at bounding box center [268, 525] width 171 height 32
